Goal: Task Accomplishment & Management: Manage account settings

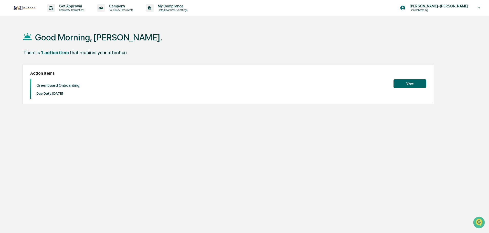
click at [416, 85] on button "View" at bounding box center [410, 83] width 33 height 9
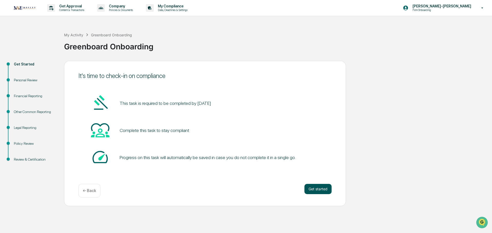
click at [316, 190] on button "Get started" at bounding box center [317, 189] width 27 height 10
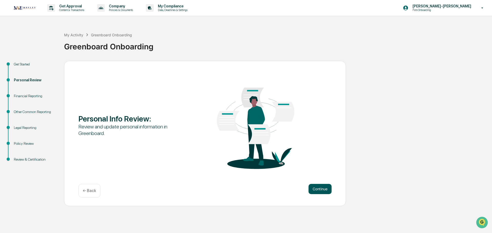
click at [317, 189] on button "Continue" at bounding box center [319, 189] width 23 height 10
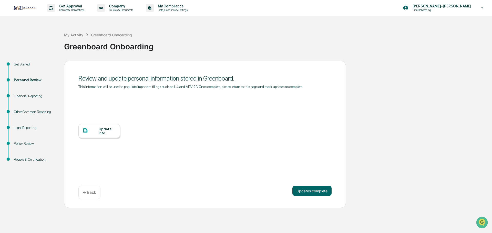
click at [93, 130] on div at bounding box center [90, 131] width 16 height 6
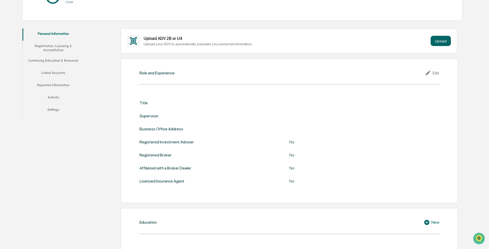
scroll to position [51, 0]
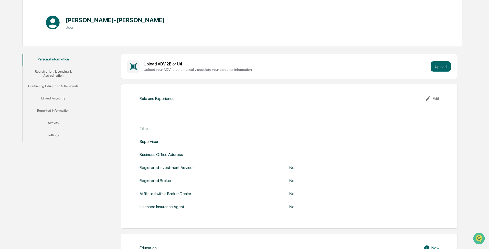
click at [64, 72] on button "Registration, Licensing & Accreditation" at bounding box center [53, 73] width 61 height 15
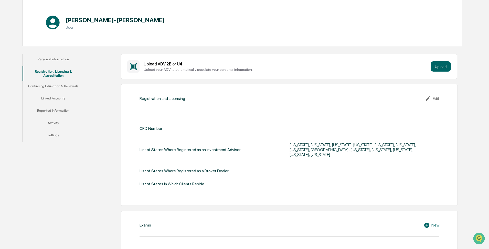
click at [52, 84] on button "Continuing Education & Renewals" at bounding box center [53, 87] width 61 height 12
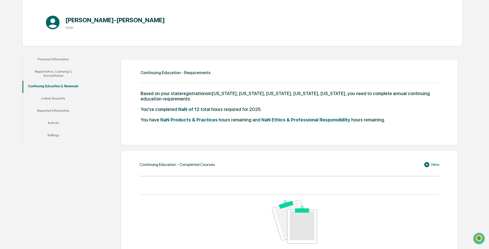
click at [58, 84] on button "Linked Accounts" at bounding box center [53, 99] width 61 height 12
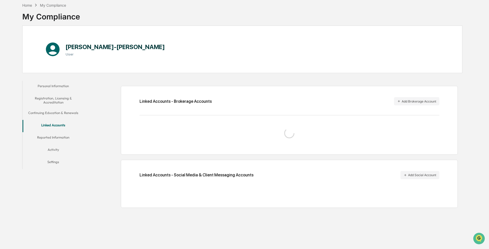
scroll to position [24, 0]
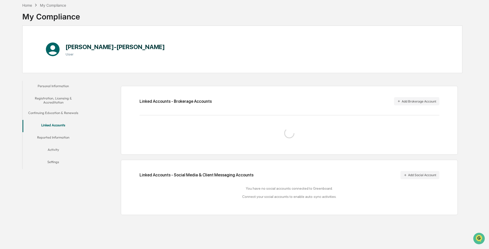
click at [58, 84] on button "Continuing Education & Renewals" at bounding box center [53, 114] width 61 height 12
